Goal: Browse casually: Explore the website without a specific task or goal

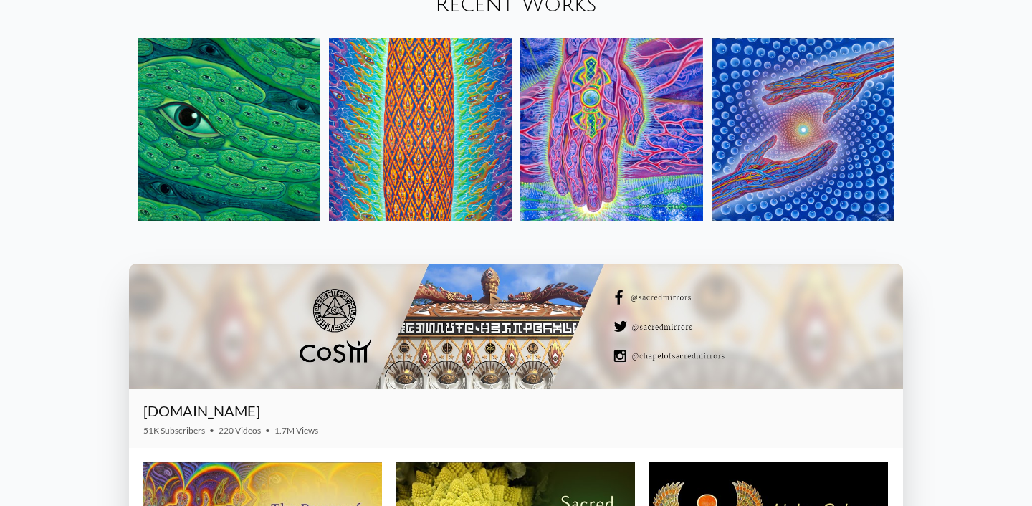
scroll to position [1737, 0]
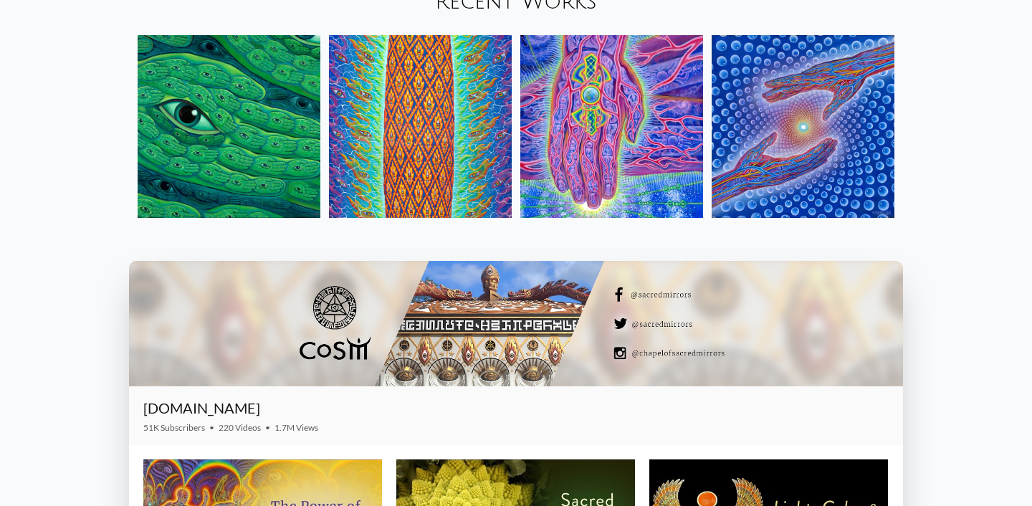
click at [265, 160] on img at bounding box center [229, 126] width 183 height 183
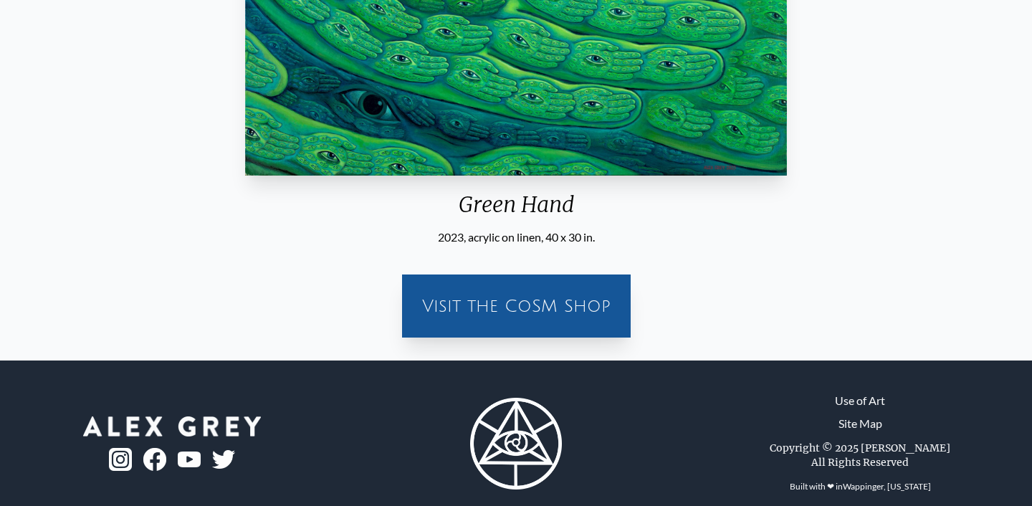
scroll to position [369, 0]
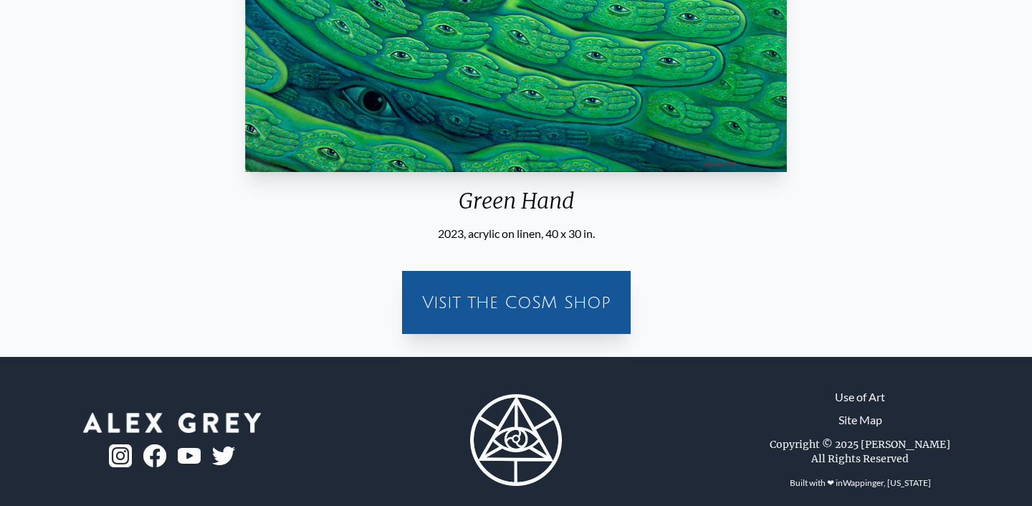
click at [581, 312] on div "Visit the CoSM Shop" at bounding box center [516, 302] width 211 height 46
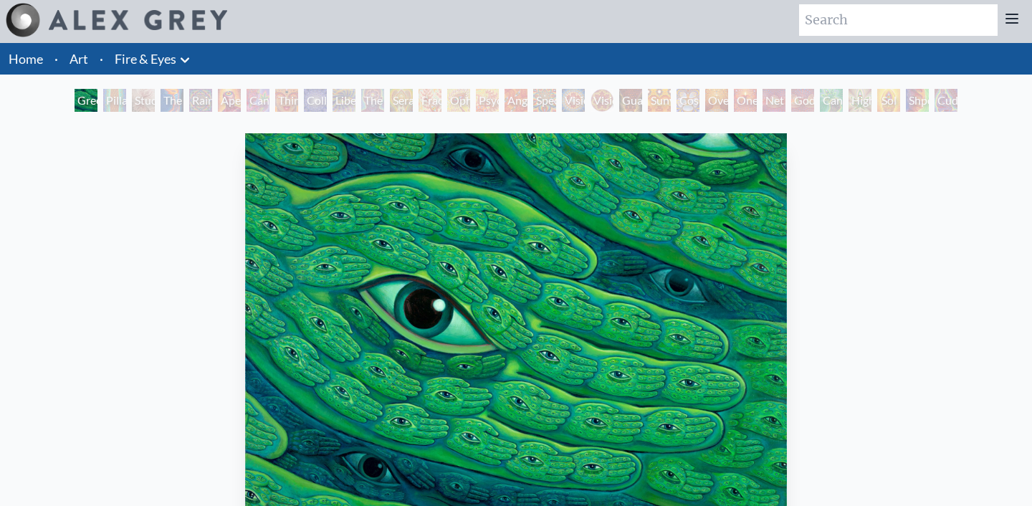
scroll to position [0, 0]
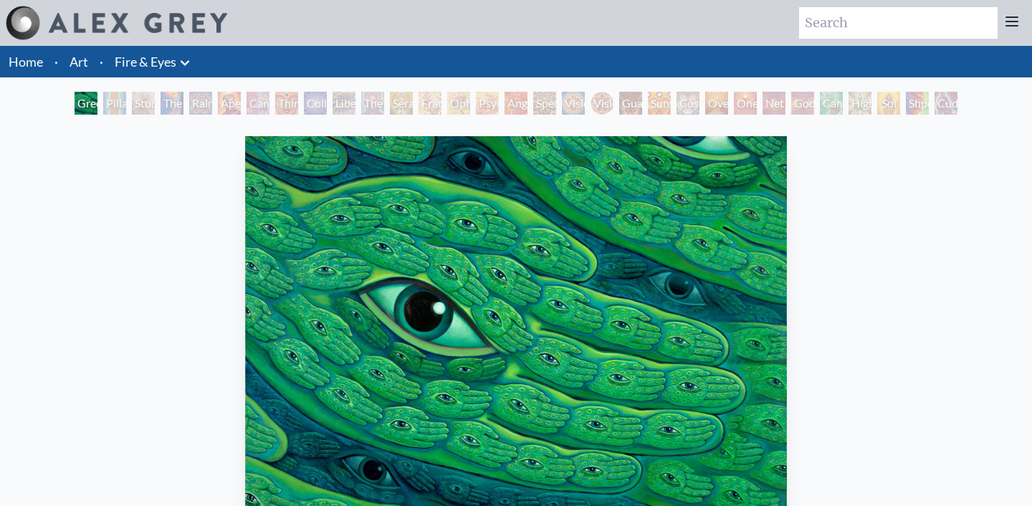
click at [112, 105] on div "Pillar of Awareness" at bounding box center [114, 103] width 23 height 23
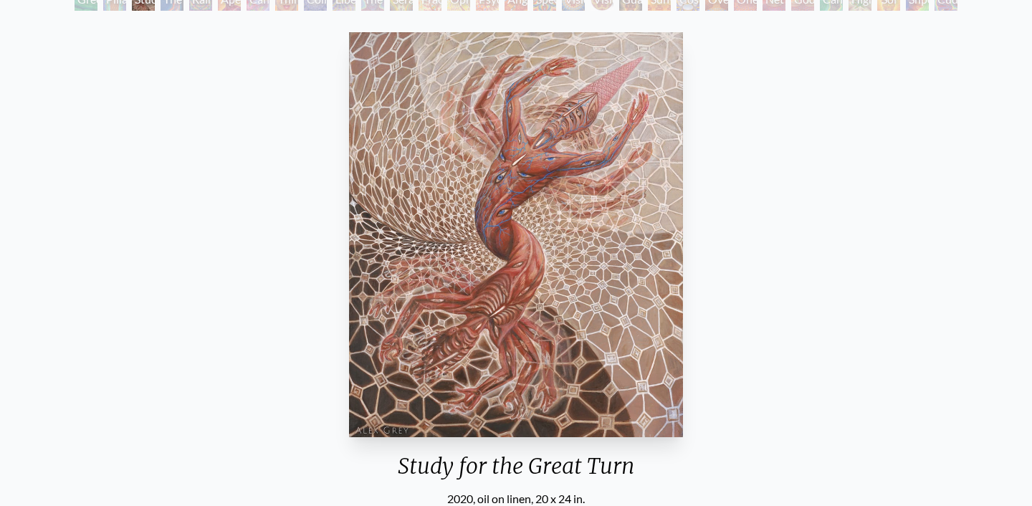
scroll to position [122, 0]
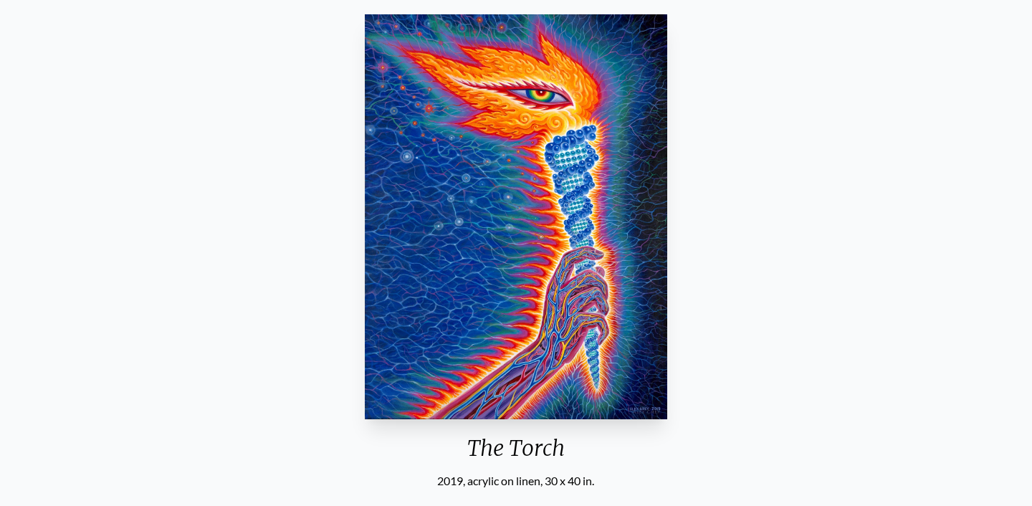
click at [496, 211] on img "4 / 31" at bounding box center [516, 216] width 302 height 405
click at [531, 249] on img "4 / 31" at bounding box center [516, 216] width 302 height 405
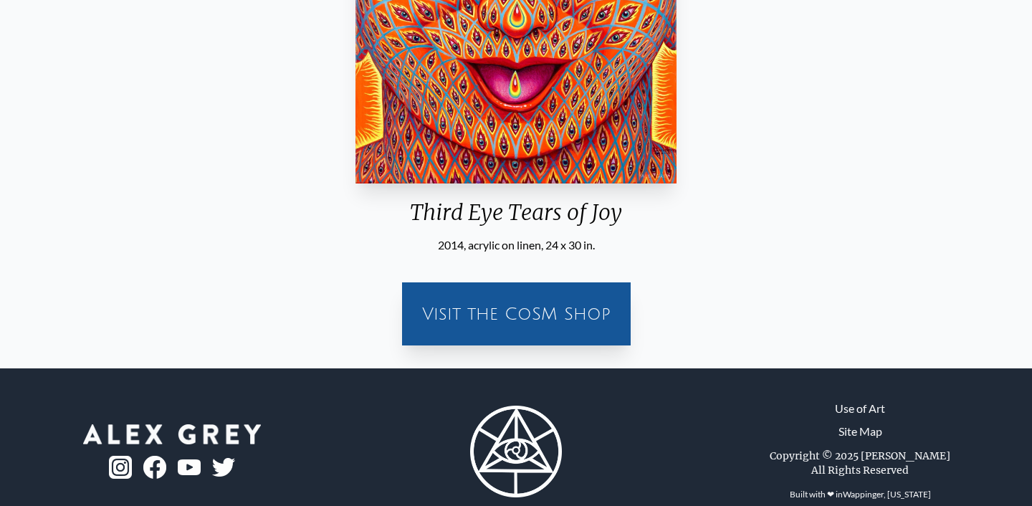
scroll to position [386, 0]
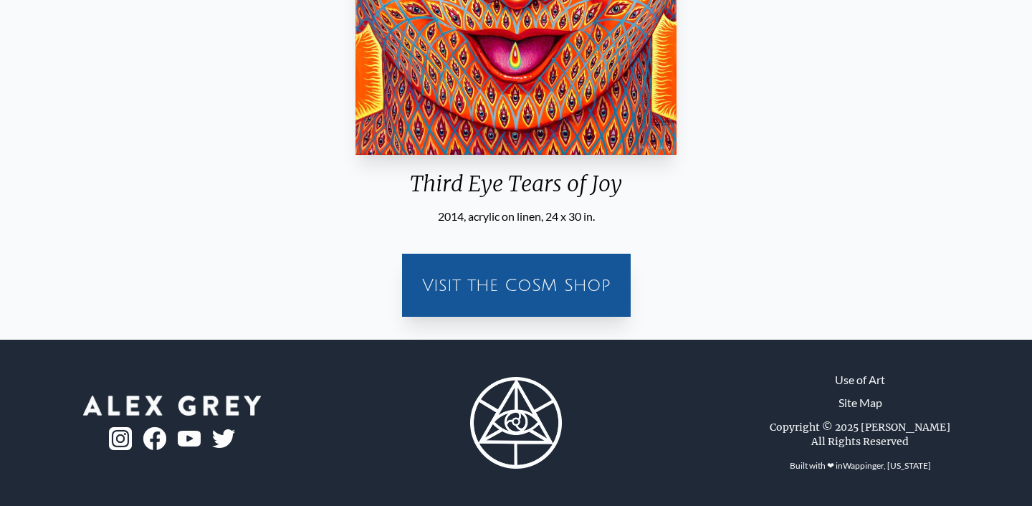
click at [469, 272] on div "Visit the CoSM Shop" at bounding box center [516, 285] width 211 height 46
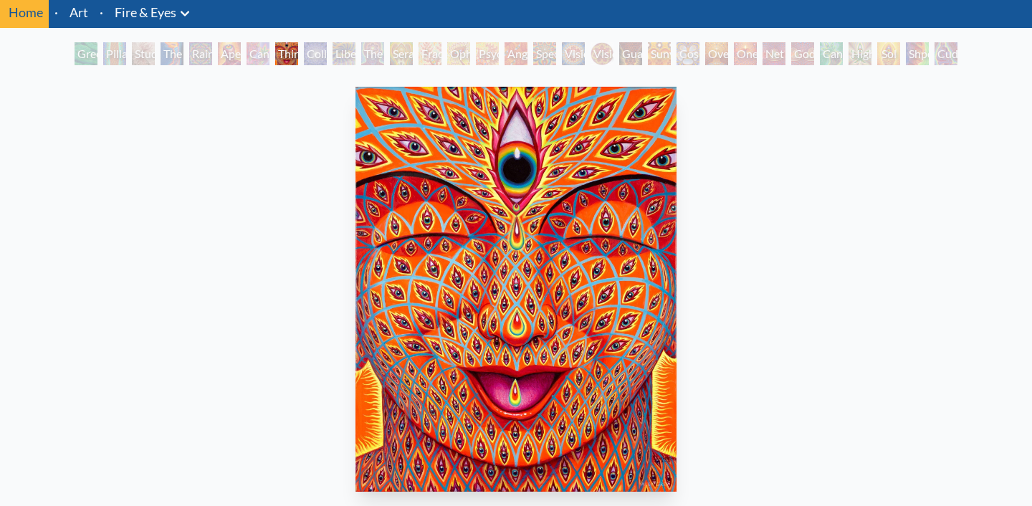
scroll to position [45, 0]
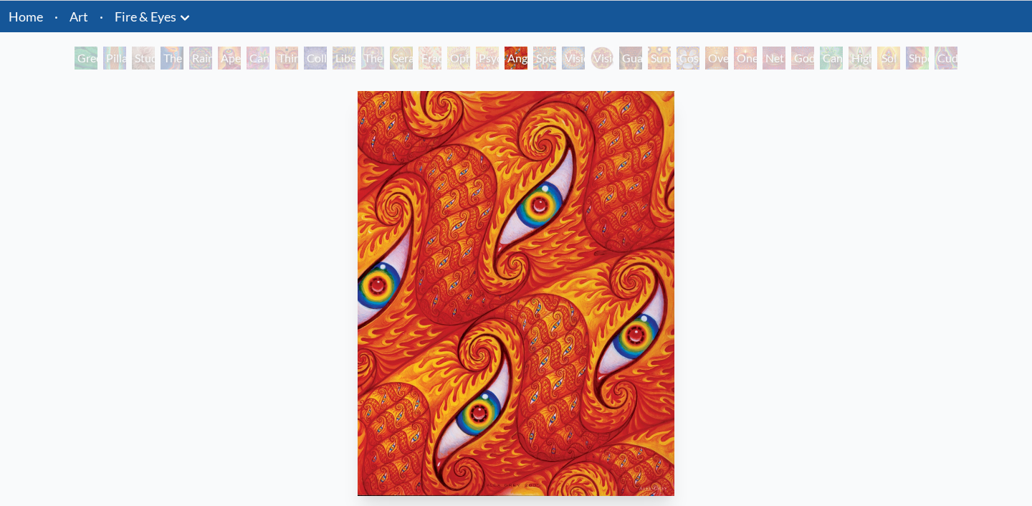
click at [610, 226] on img "16 / 31" at bounding box center [515, 293] width 317 height 405
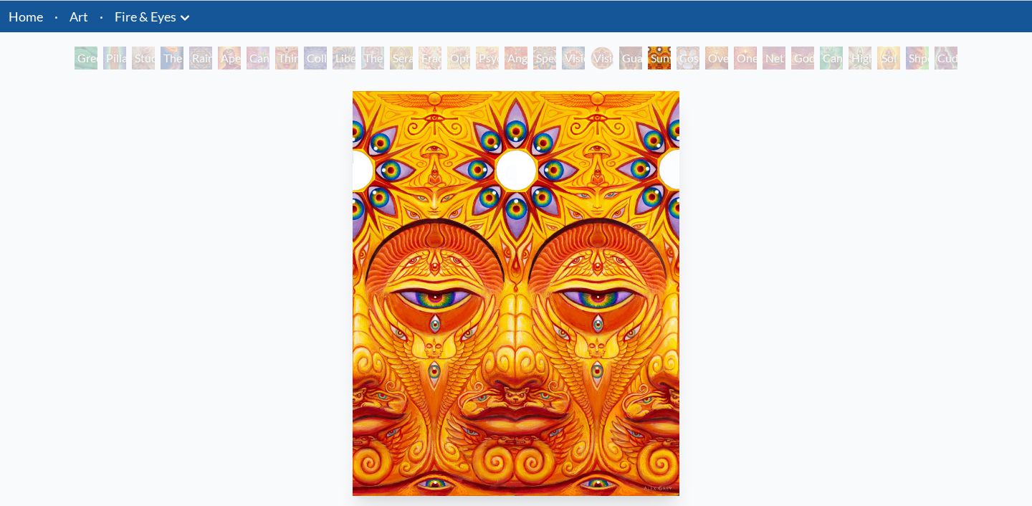
click at [604, 241] on img "21 / 31" at bounding box center [515, 293] width 327 height 405
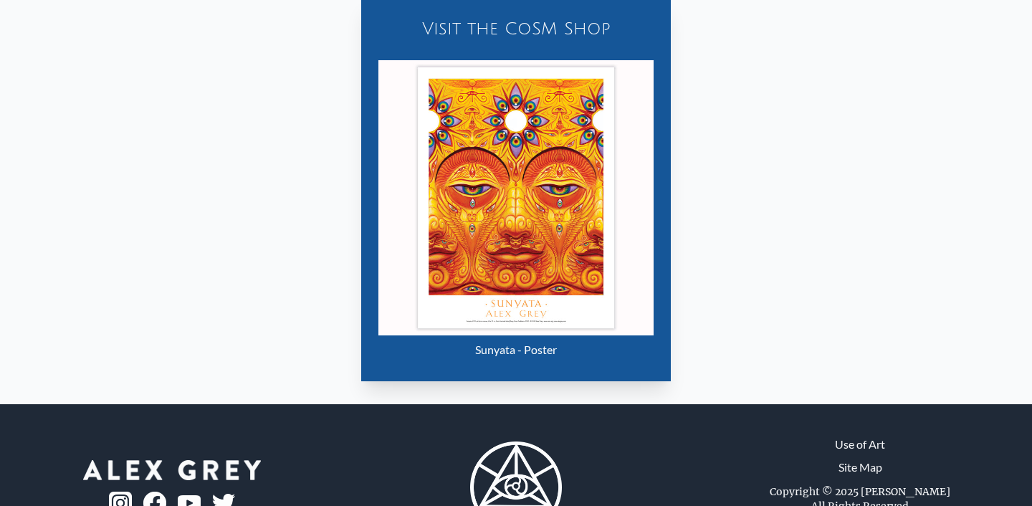
scroll to position [666, 0]
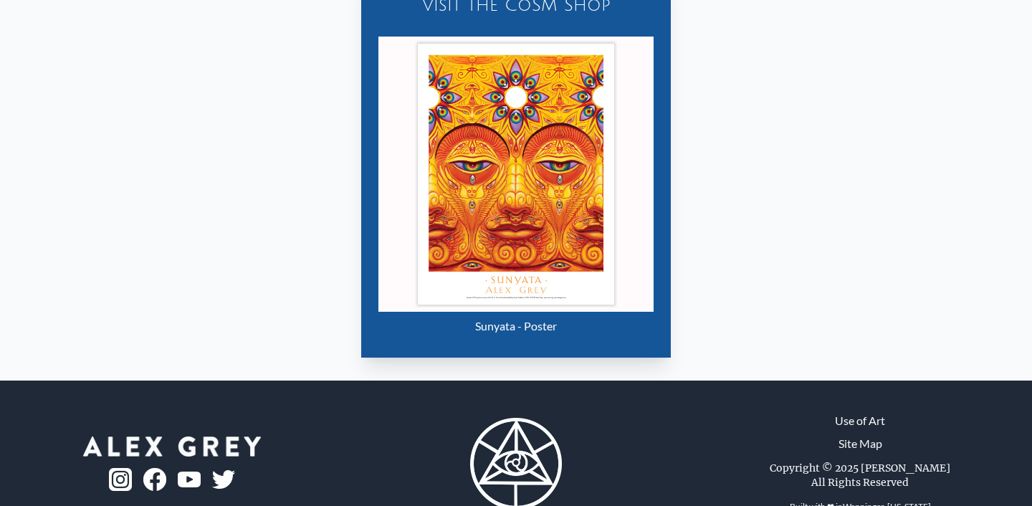
click at [581, 247] on img "21 / 31" at bounding box center [515, 174] width 275 height 275
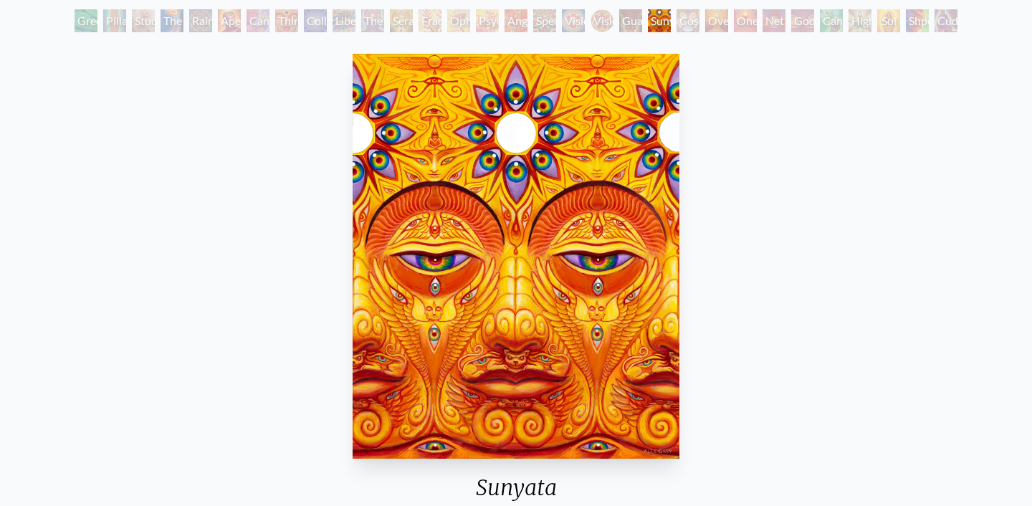
scroll to position [0, 0]
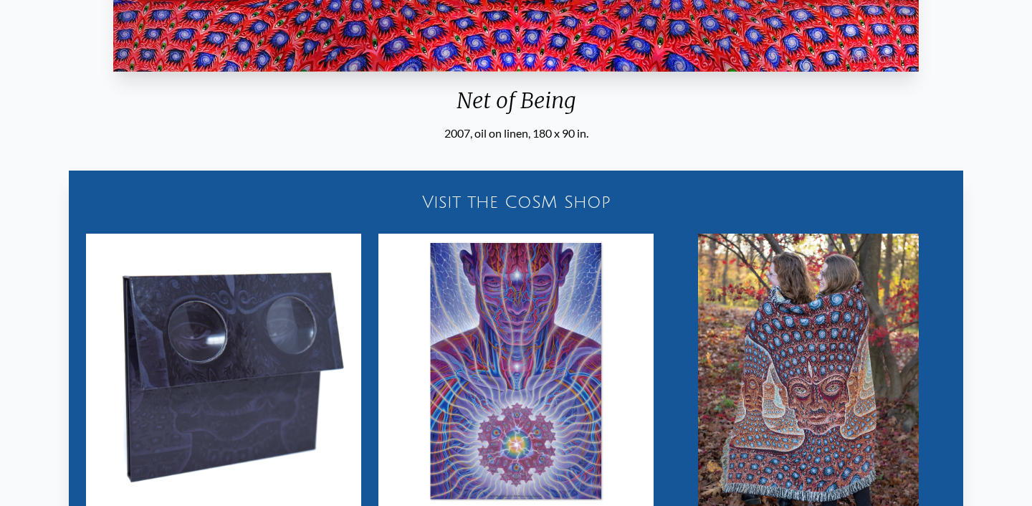
scroll to position [486, 0]
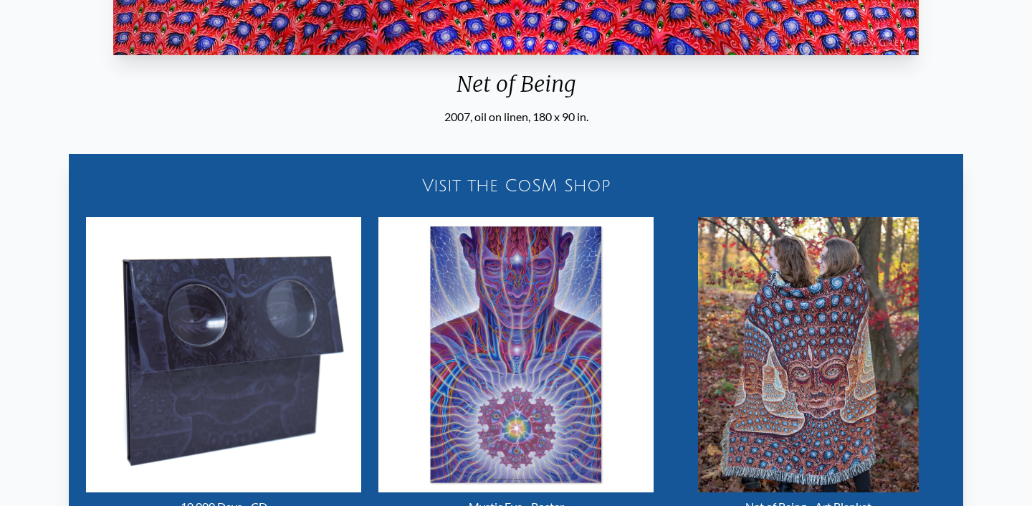
click at [581, 186] on div "Visit the CoSM Shop" at bounding box center [515, 186] width 877 height 46
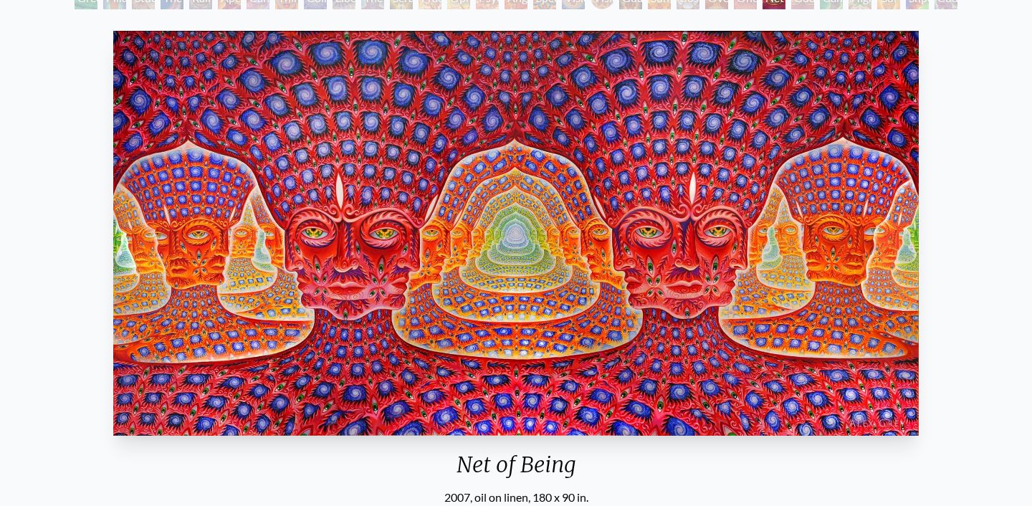
scroll to position [0, 0]
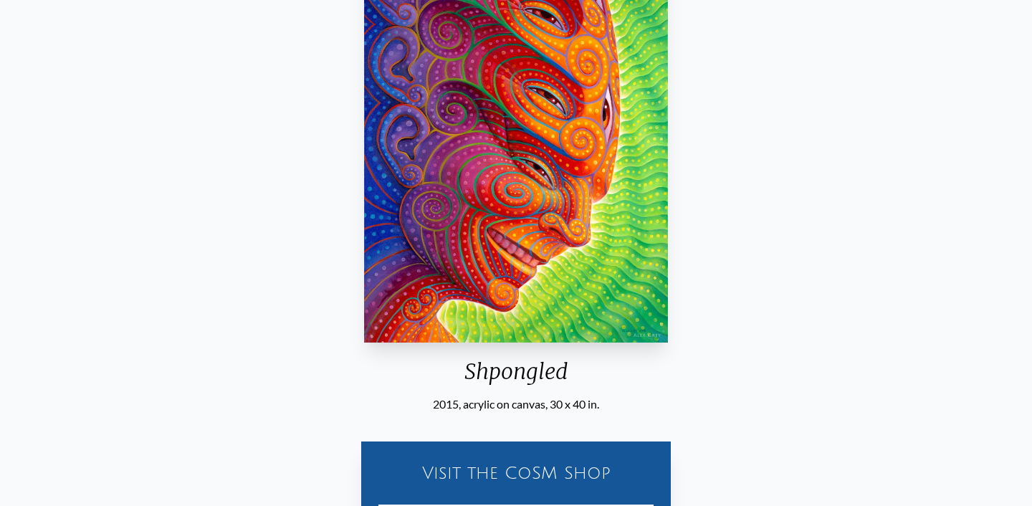
scroll to position [200, 0]
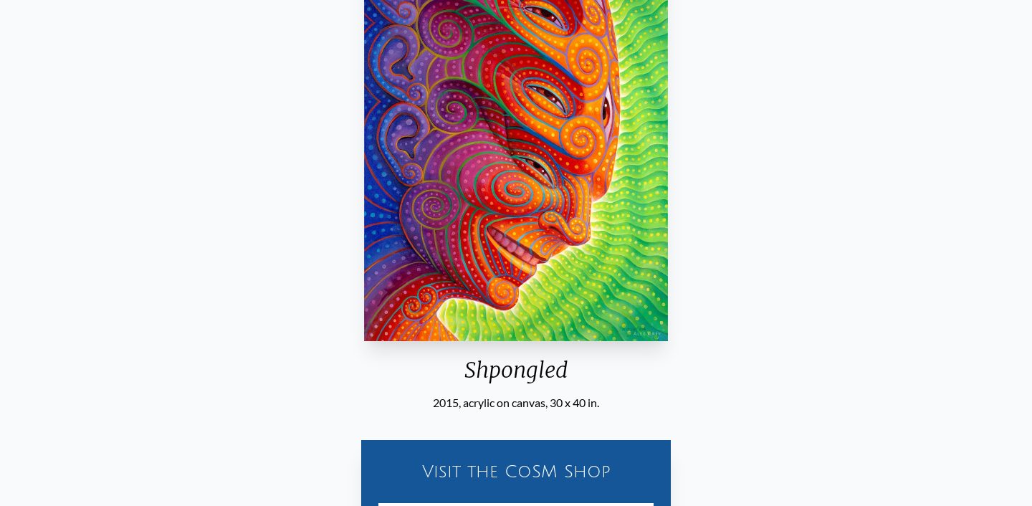
click at [533, 480] on div "Visit the CoSM Shop" at bounding box center [516, 471] width 292 height 46
click at [585, 459] on div "Visit the CoSM Shop" at bounding box center [516, 471] width 292 height 46
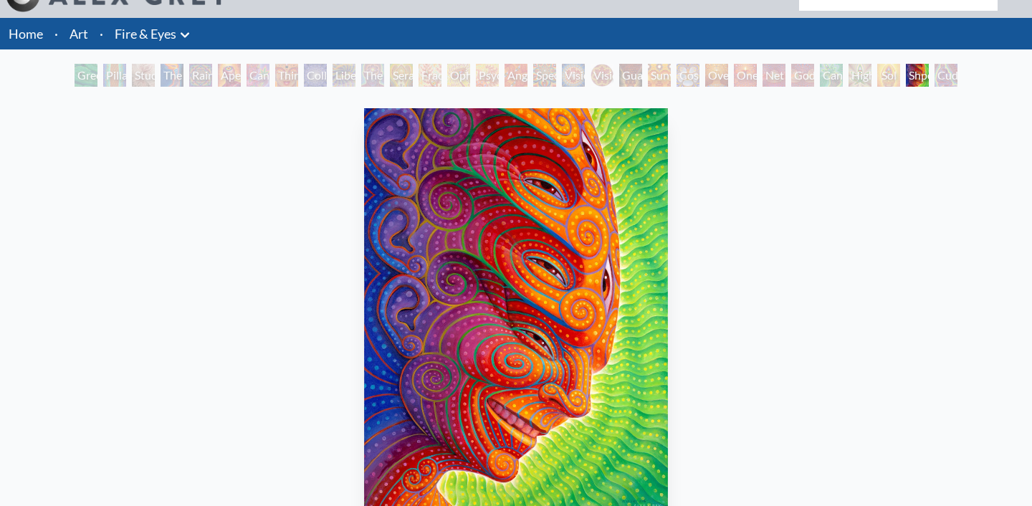
scroll to position [0, 0]
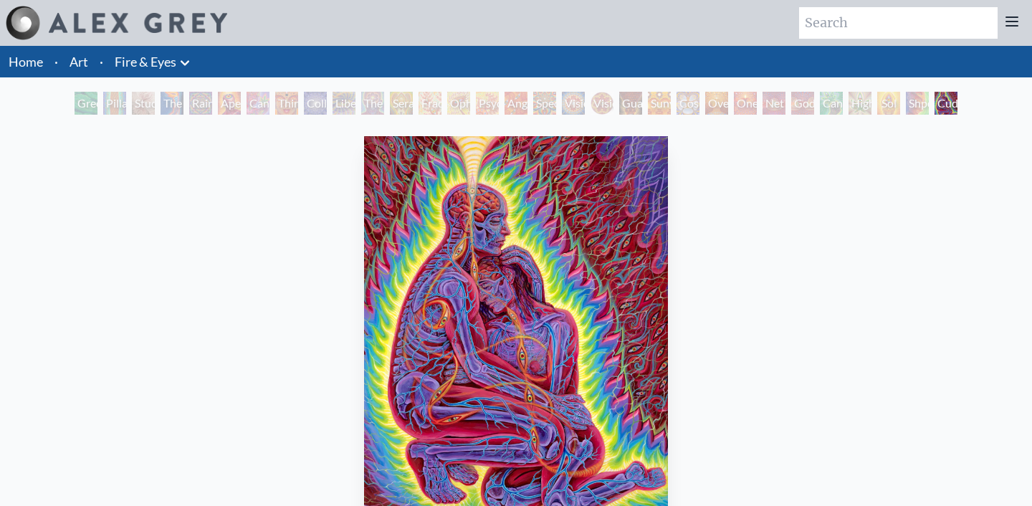
click at [82, 67] on link "Art" at bounding box center [78, 62] width 19 height 20
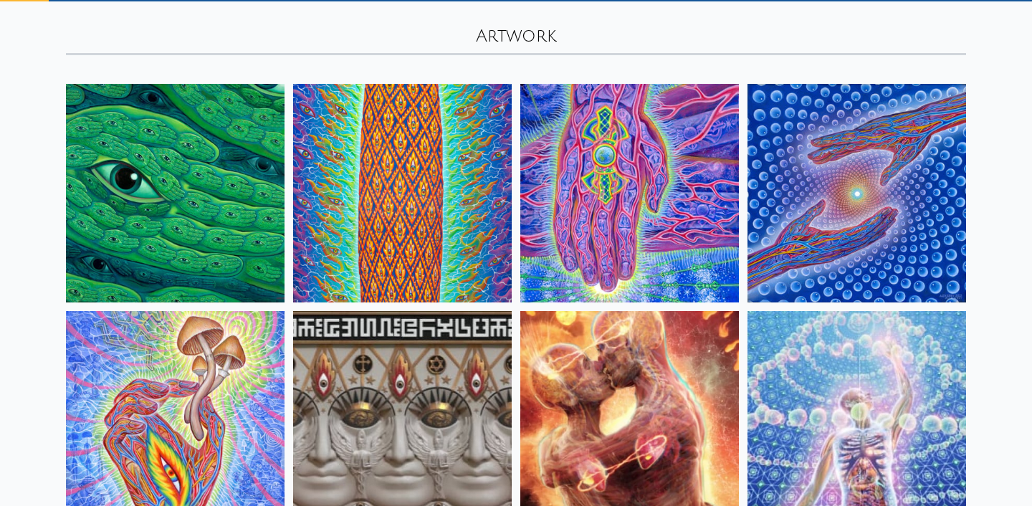
scroll to position [85, 0]
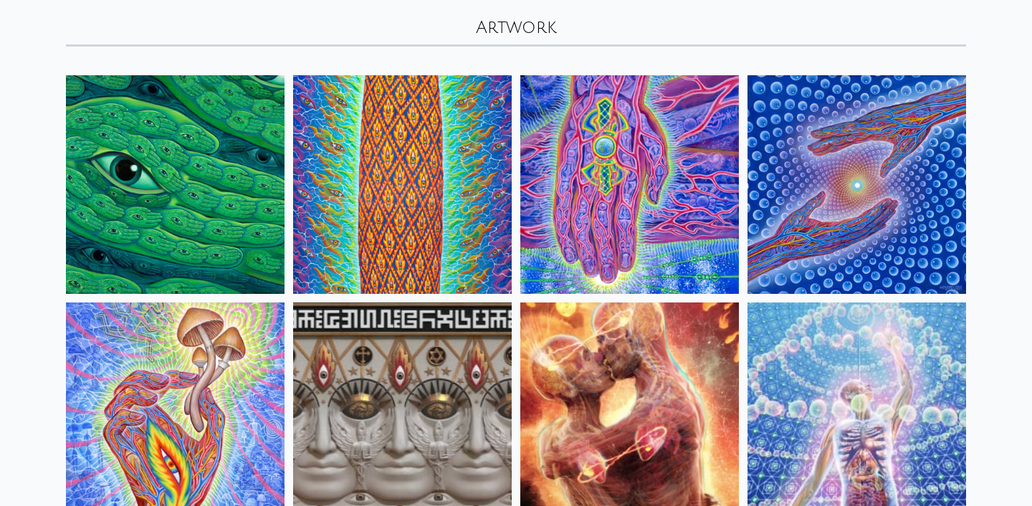
click at [226, 224] on img at bounding box center [175, 184] width 219 height 219
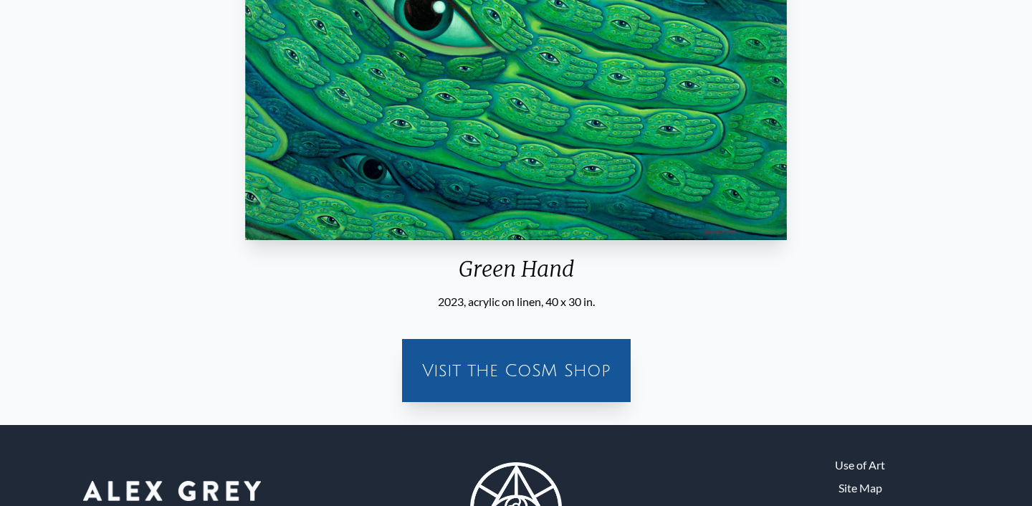
scroll to position [332, 0]
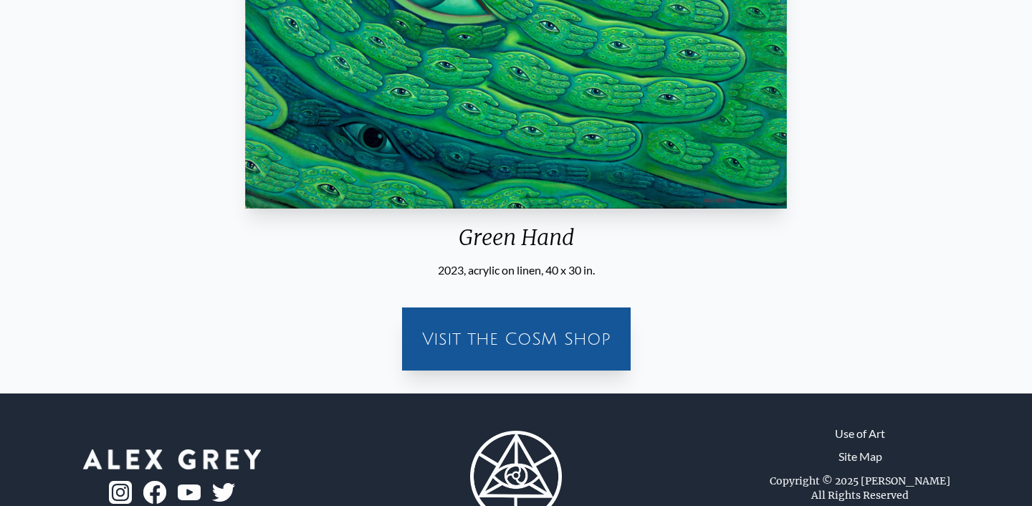
click at [525, 323] on div "Visit the CoSM Shop" at bounding box center [516, 339] width 211 height 46
